Goal: Task Accomplishment & Management: Manage account settings

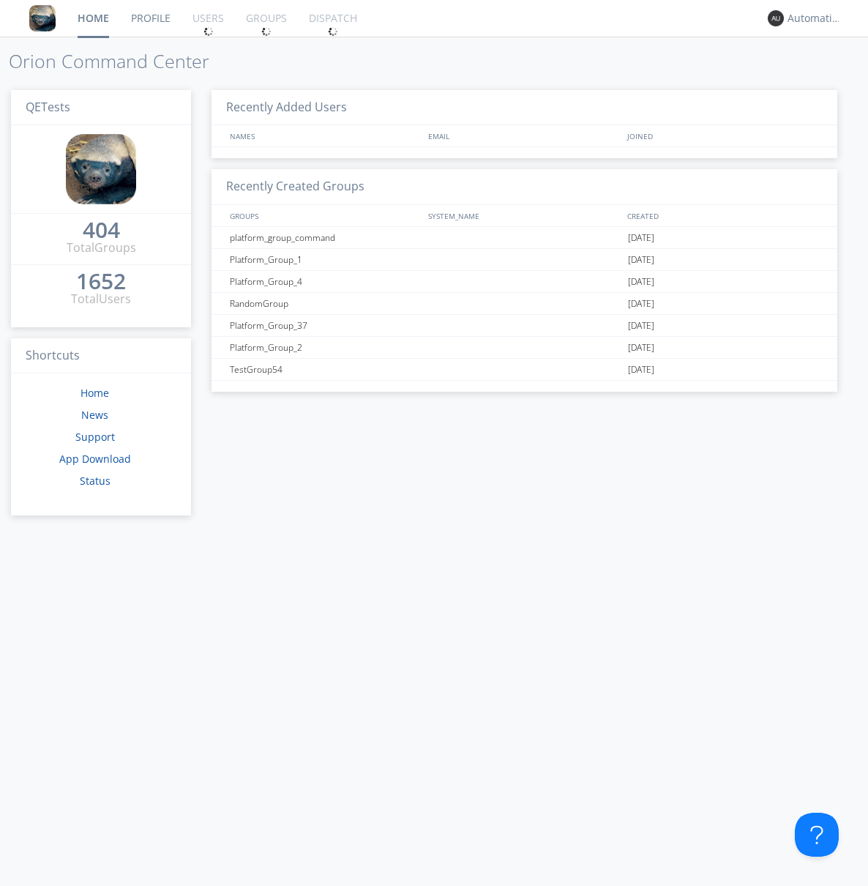
click at [95, 276] on div "1652" at bounding box center [101, 281] width 50 height 15
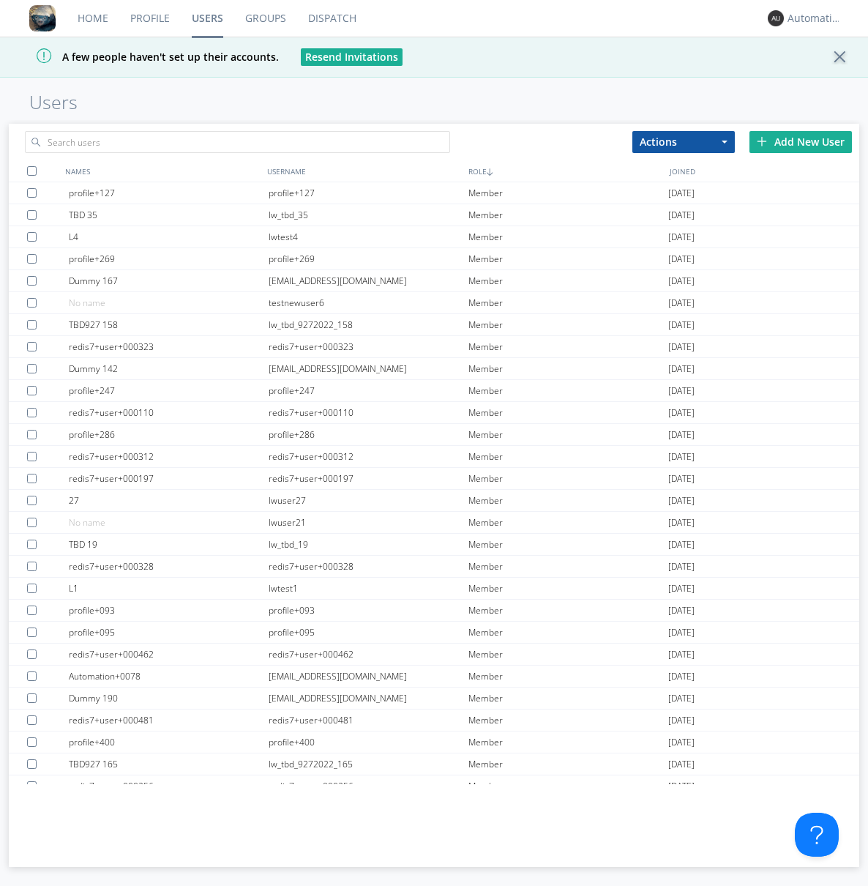
click at [801, 141] on div "Add New User" at bounding box center [801, 142] width 102 height 22
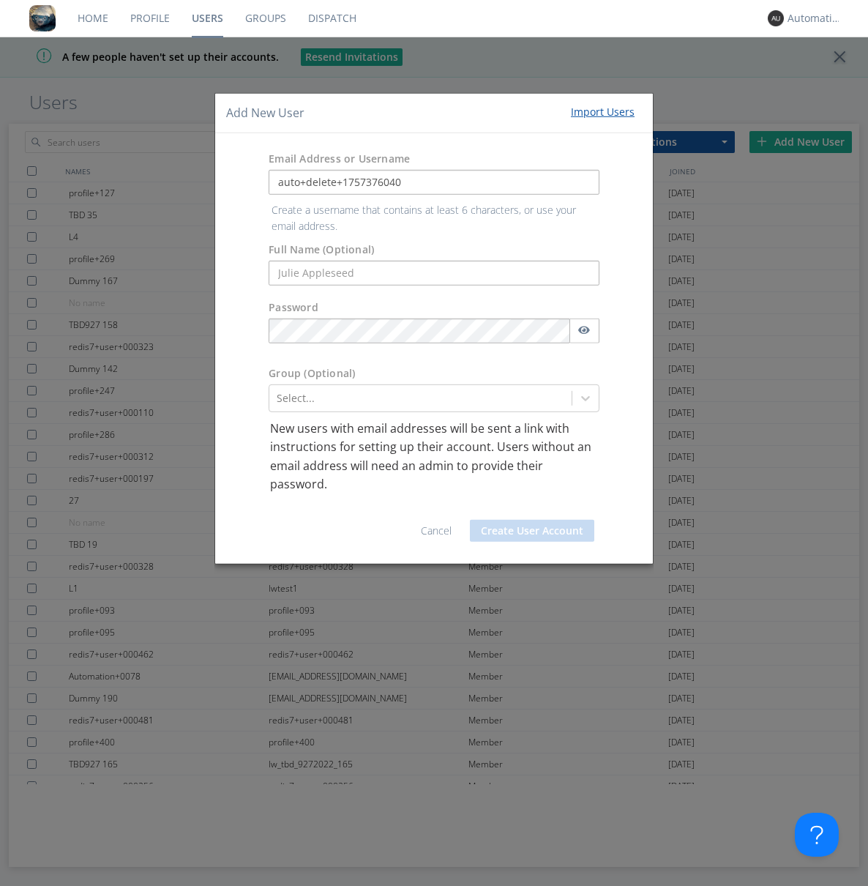
type input "auto+delete+1757376040"
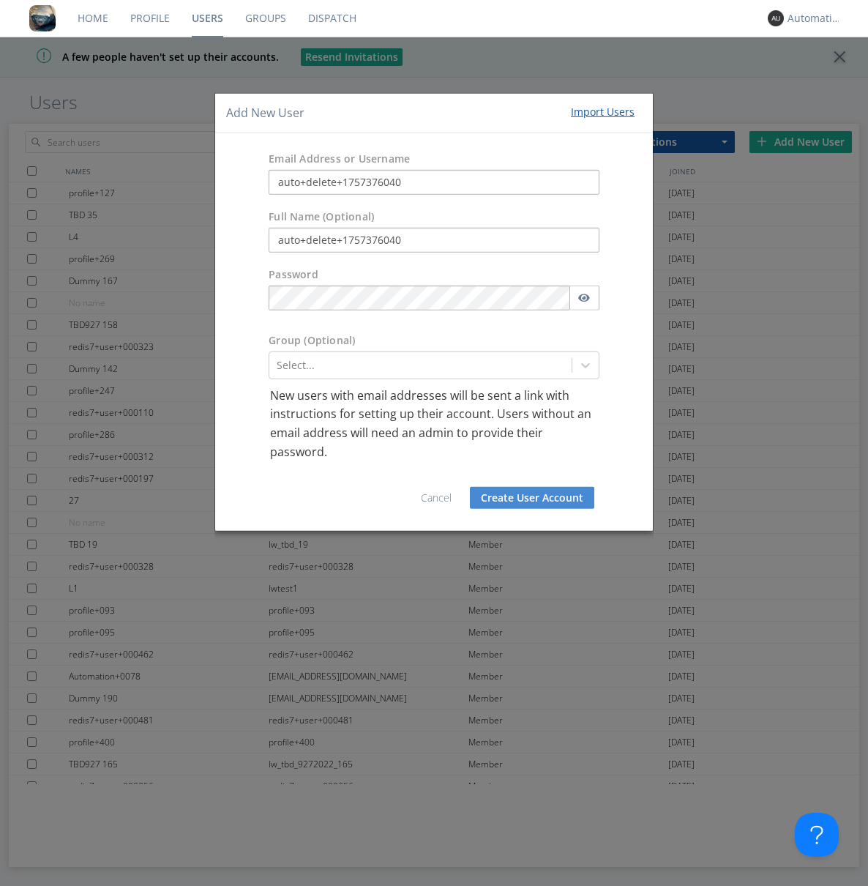
click at [532, 498] on button "Create User Account" at bounding box center [532, 498] width 124 height 22
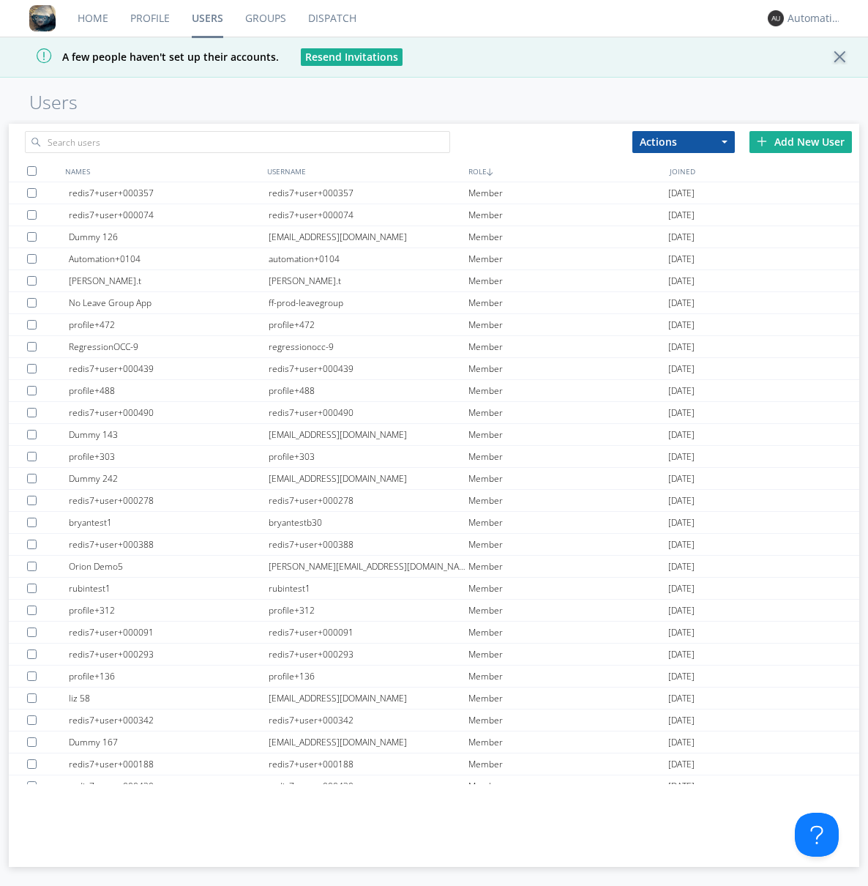
click at [265, 18] on link "Groups" at bounding box center [265, 18] width 63 height 37
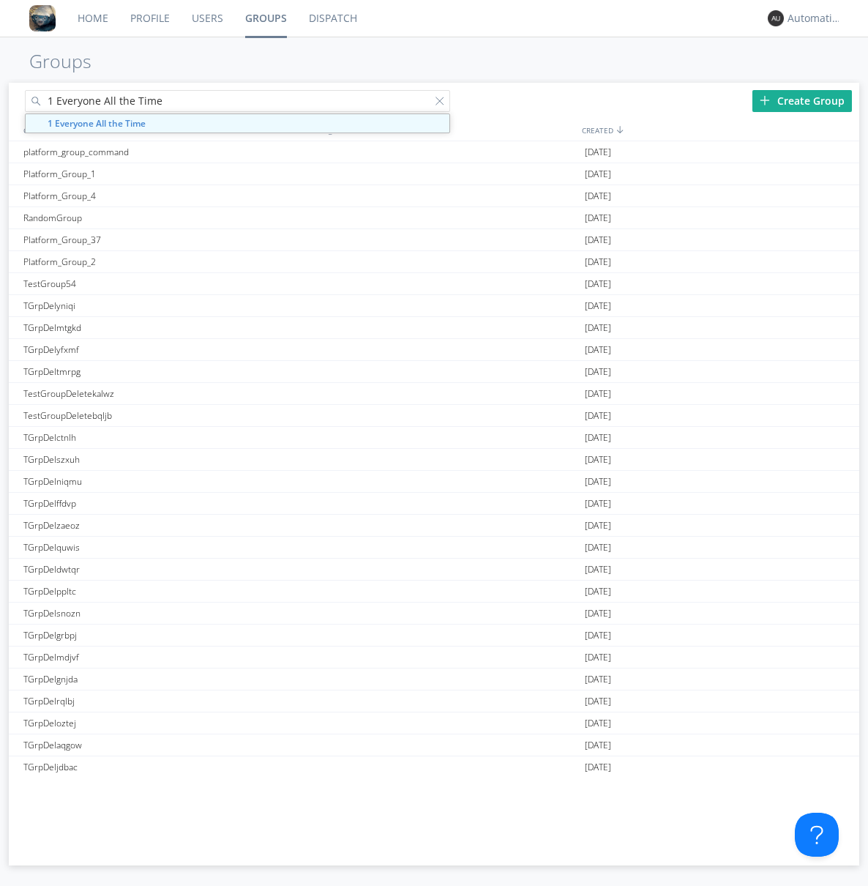
type input "1 Everyone All the Time"
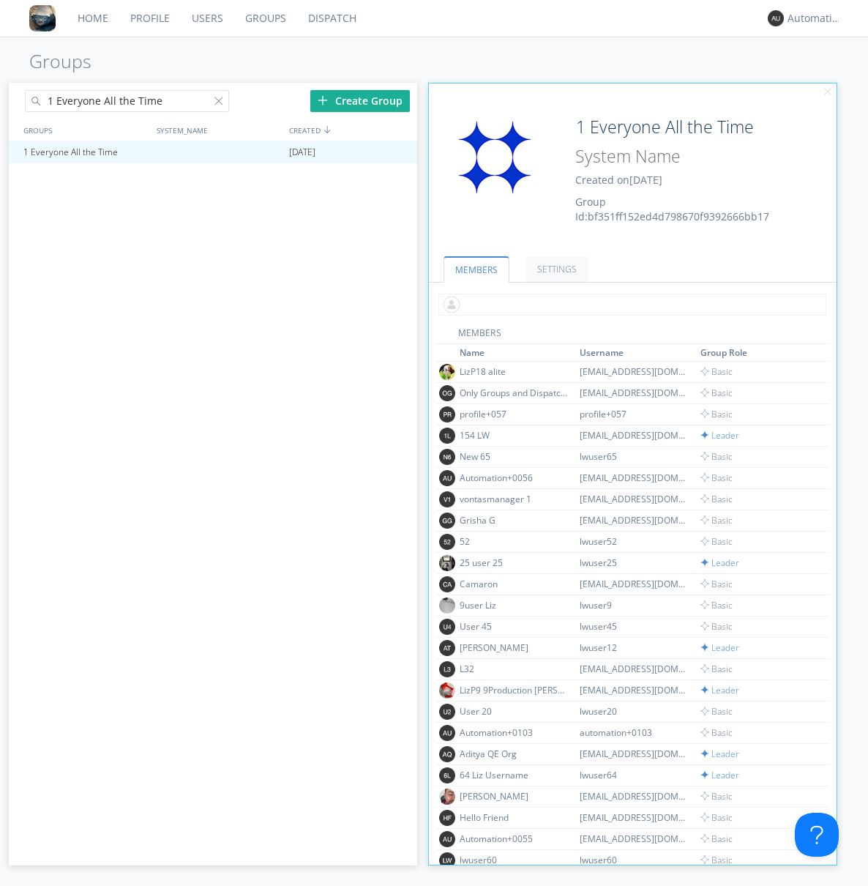
click at [630, 304] on input "text" at bounding box center [632, 305] width 388 height 22
type input "auto+delete+1757376040"
